Goal: Find specific page/section: Find specific page/section

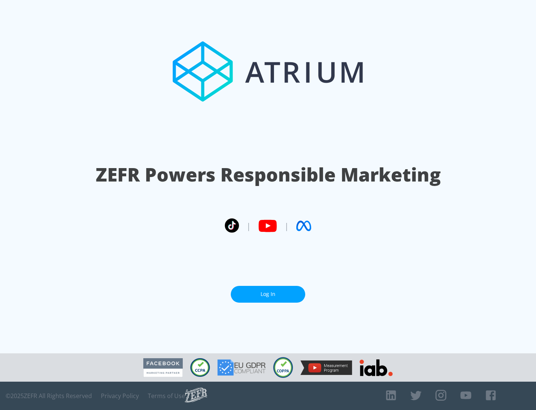
click at [268, 294] on link "Log In" at bounding box center [268, 294] width 74 height 17
